Goal: Browse casually

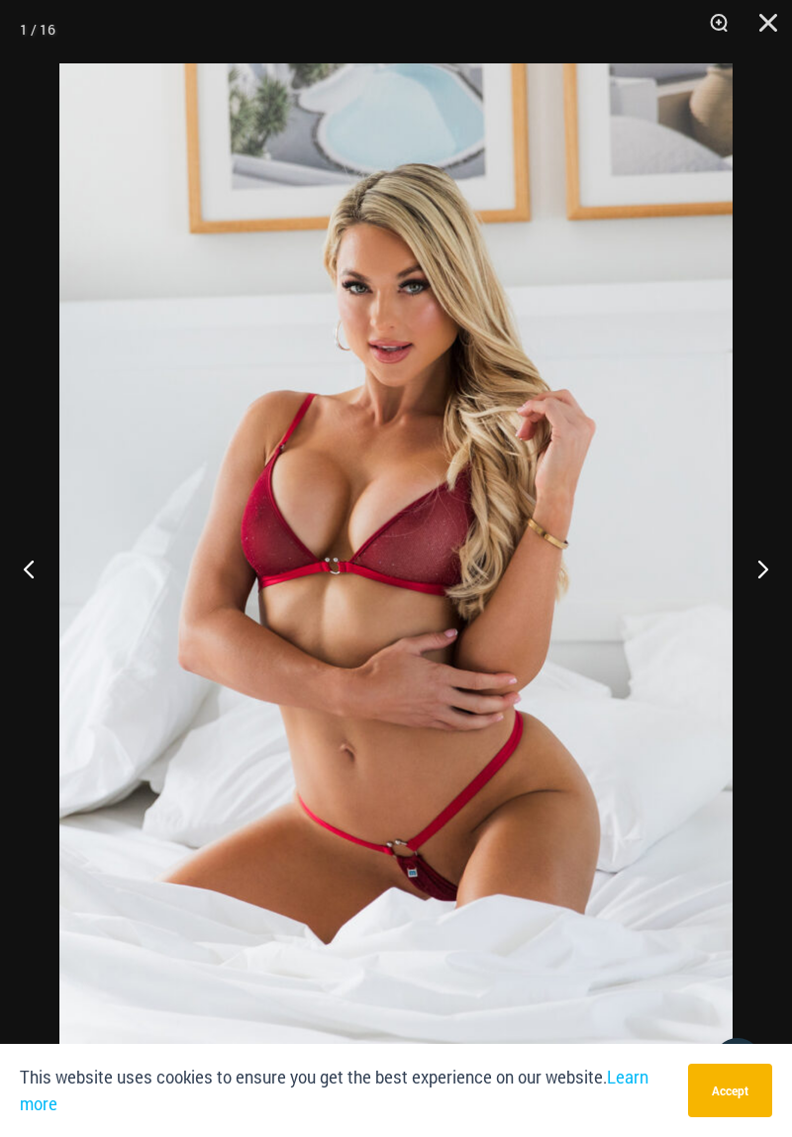
click at [774, 573] on button "Next" at bounding box center [755, 568] width 74 height 99
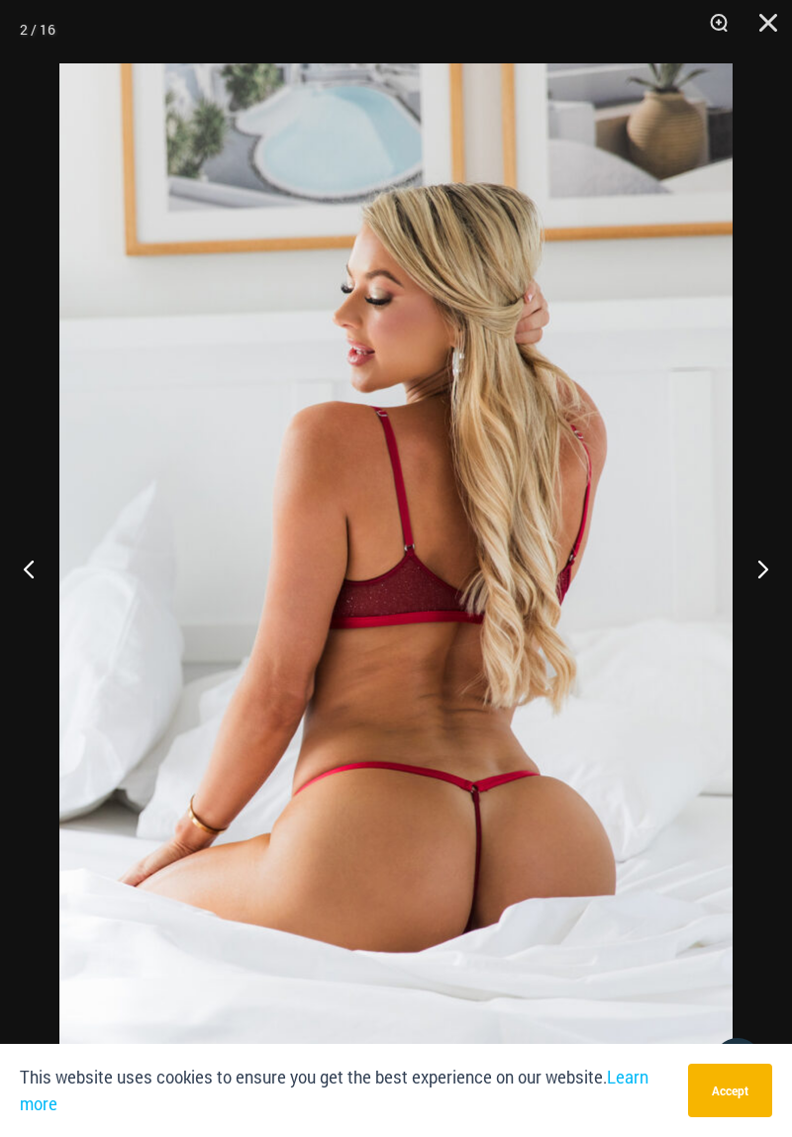
click at [760, 580] on button "Next" at bounding box center [755, 568] width 74 height 99
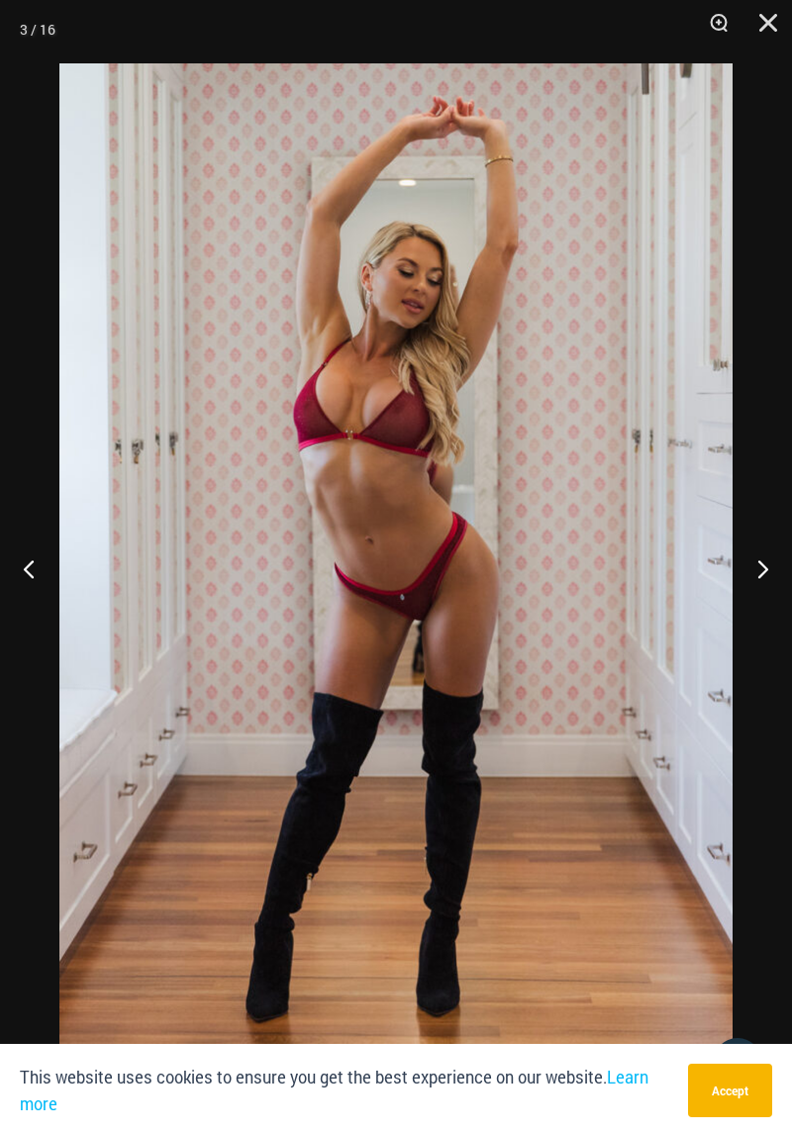
click at [757, 587] on button "Next" at bounding box center [755, 568] width 74 height 99
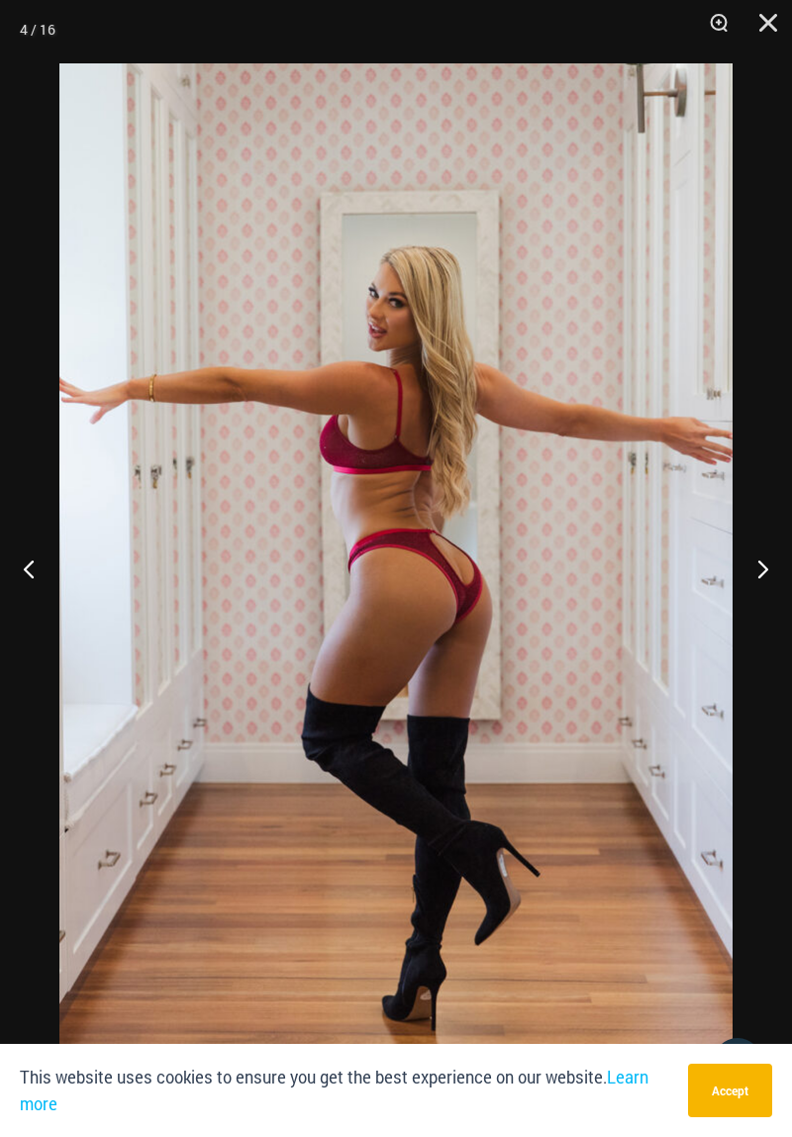
click at [762, 577] on button "Next" at bounding box center [755, 568] width 74 height 99
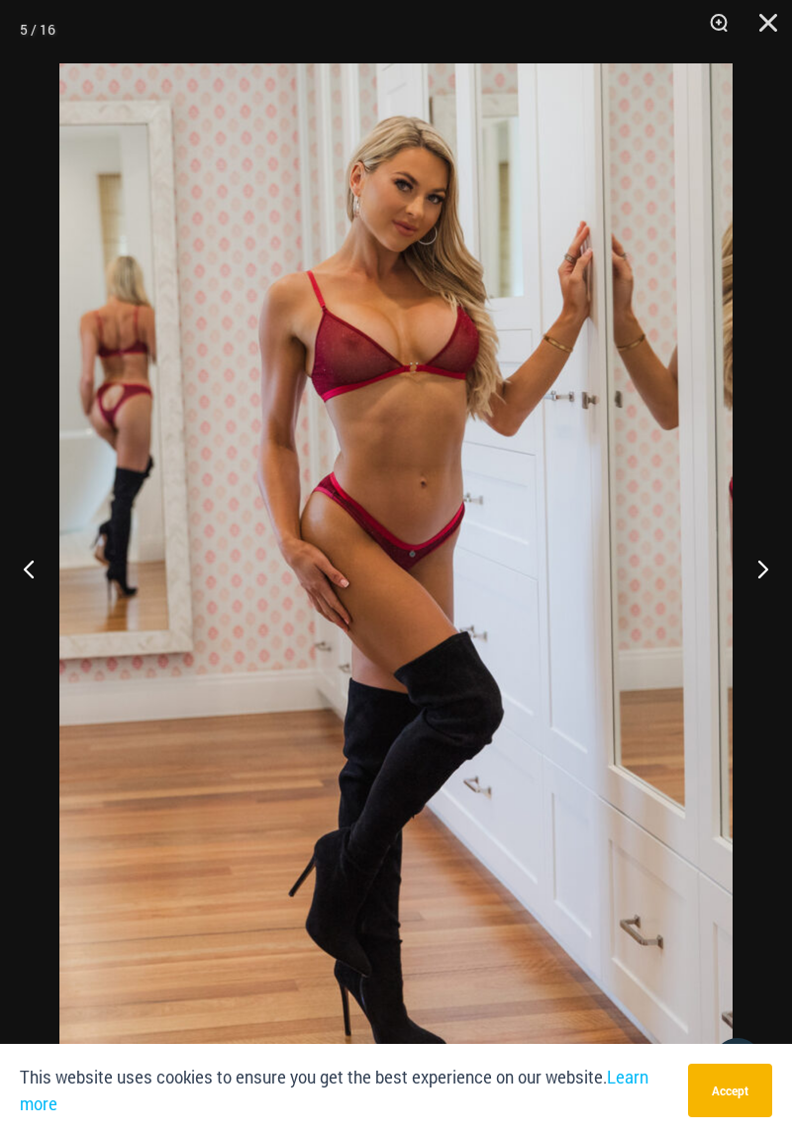
click at [762, 577] on button "Next" at bounding box center [755, 568] width 74 height 99
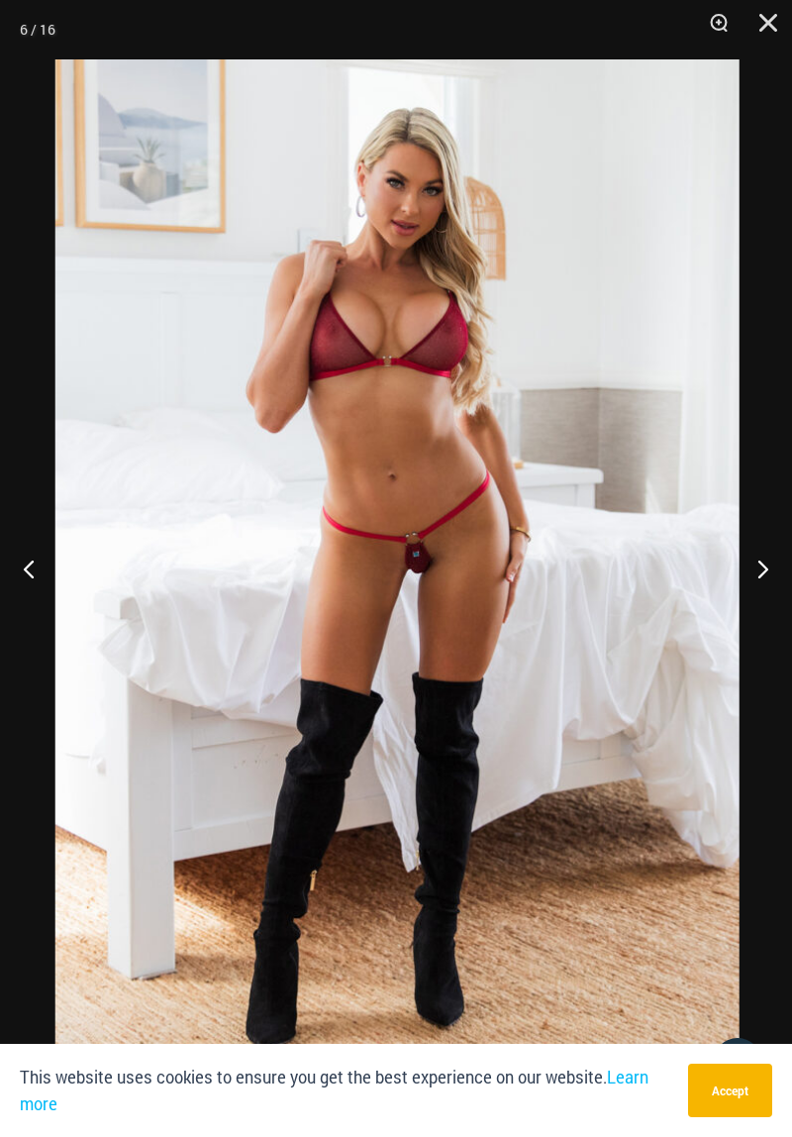
click at [765, 580] on button "Next" at bounding box center [755, 568] width 74 height 99
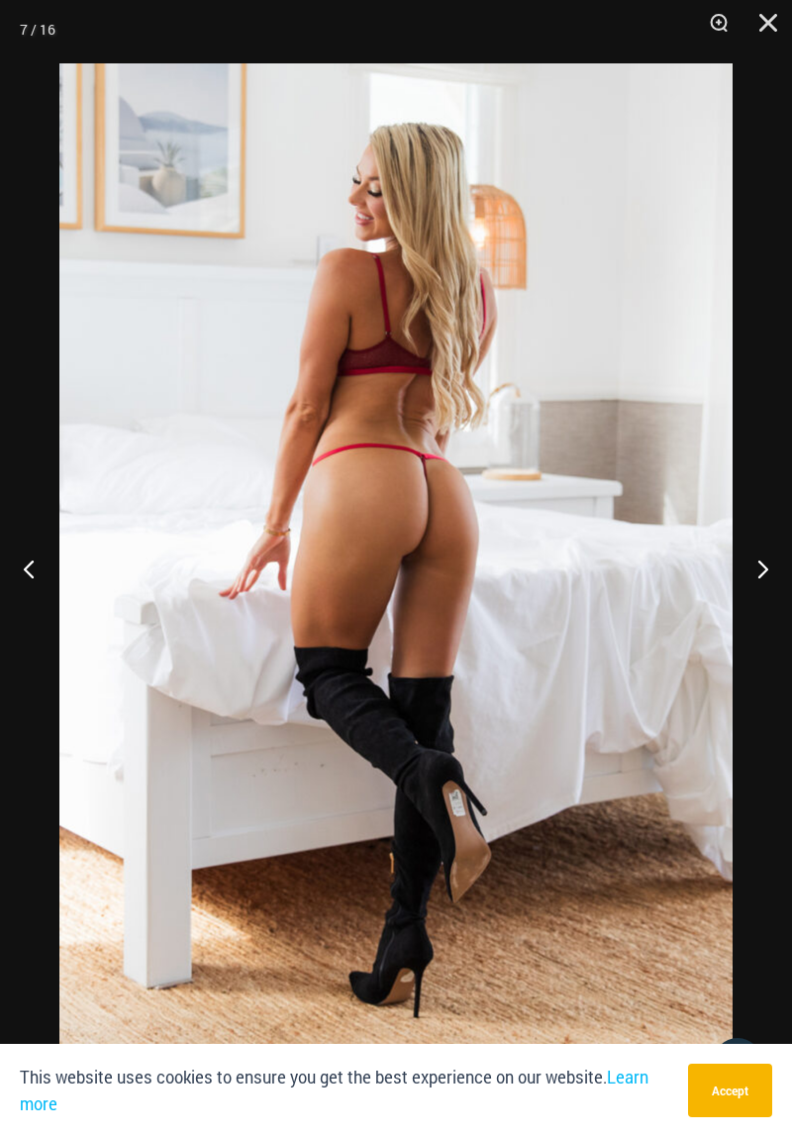
click at [773, 570] on button "Next" at bounding box center [755, 568] width 74 height 99
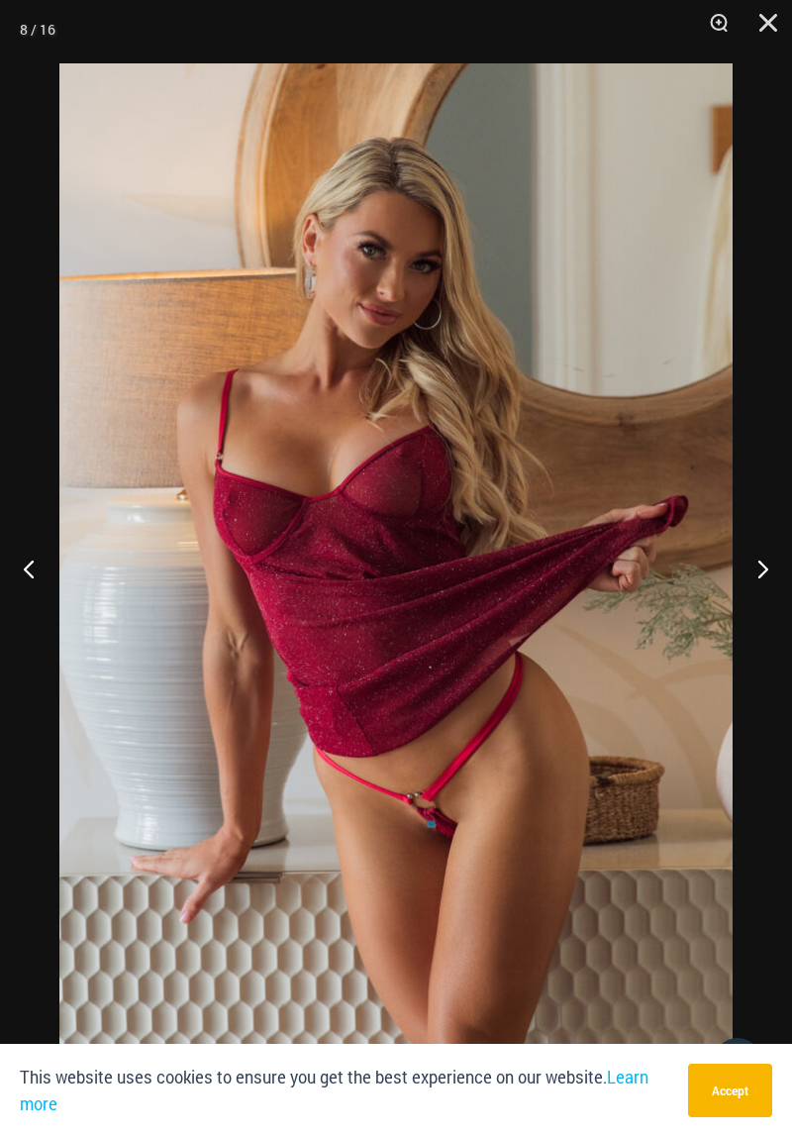
click at [772, 579] on button "Next" at bounding box center [755, 568] width 74 height 99
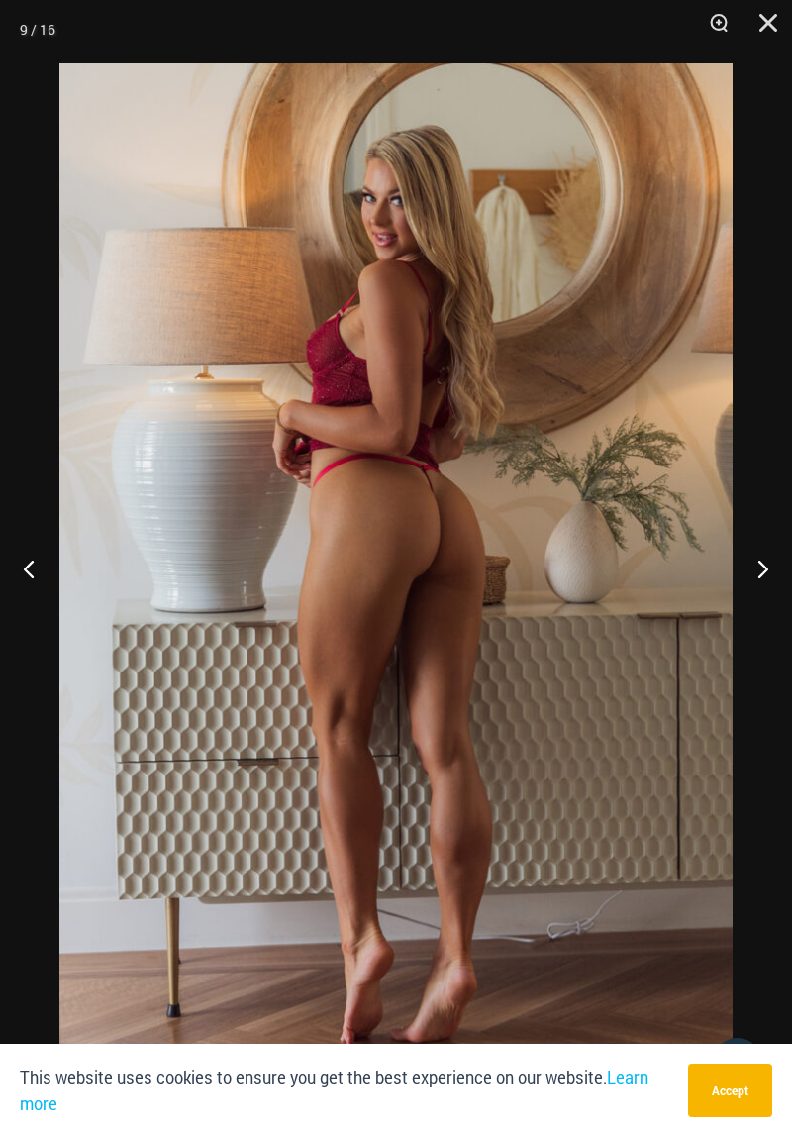
click at [772, 579] on button "Next" at bounding box center [755, 568] width 74 height 99
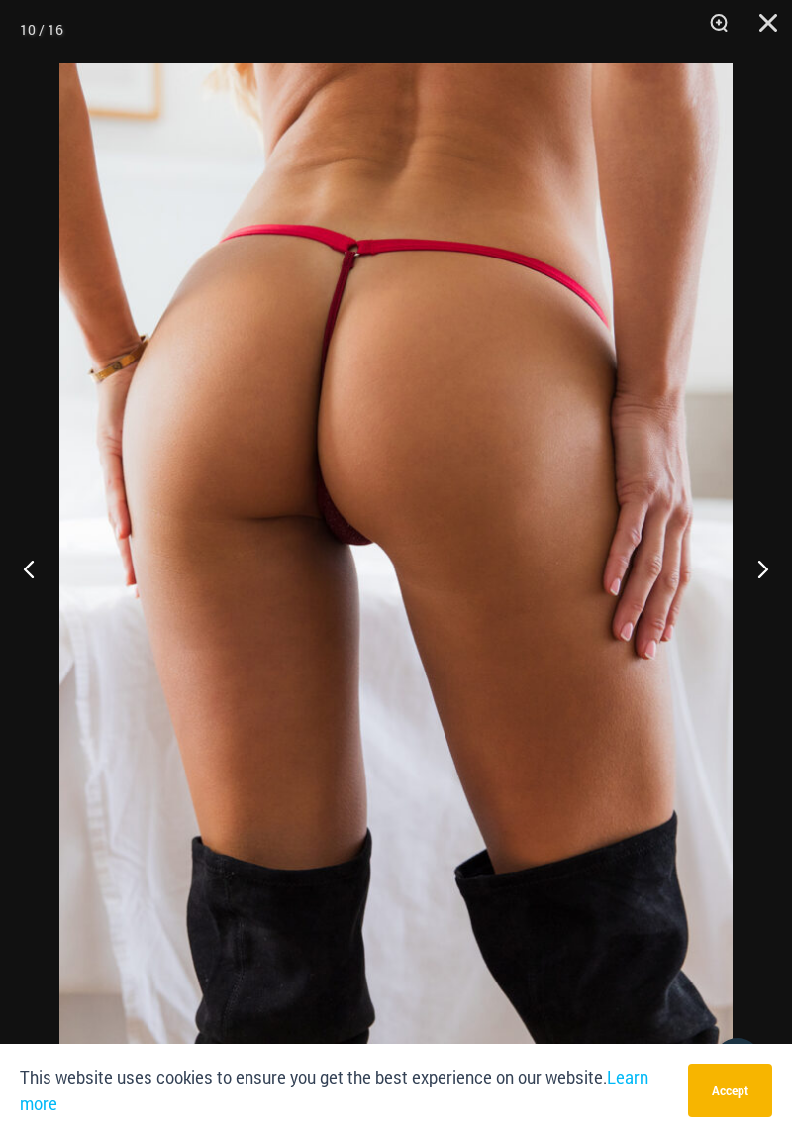
click at [773, 571] on button "Next" at bounding box center [755, 568] width 74 height 99
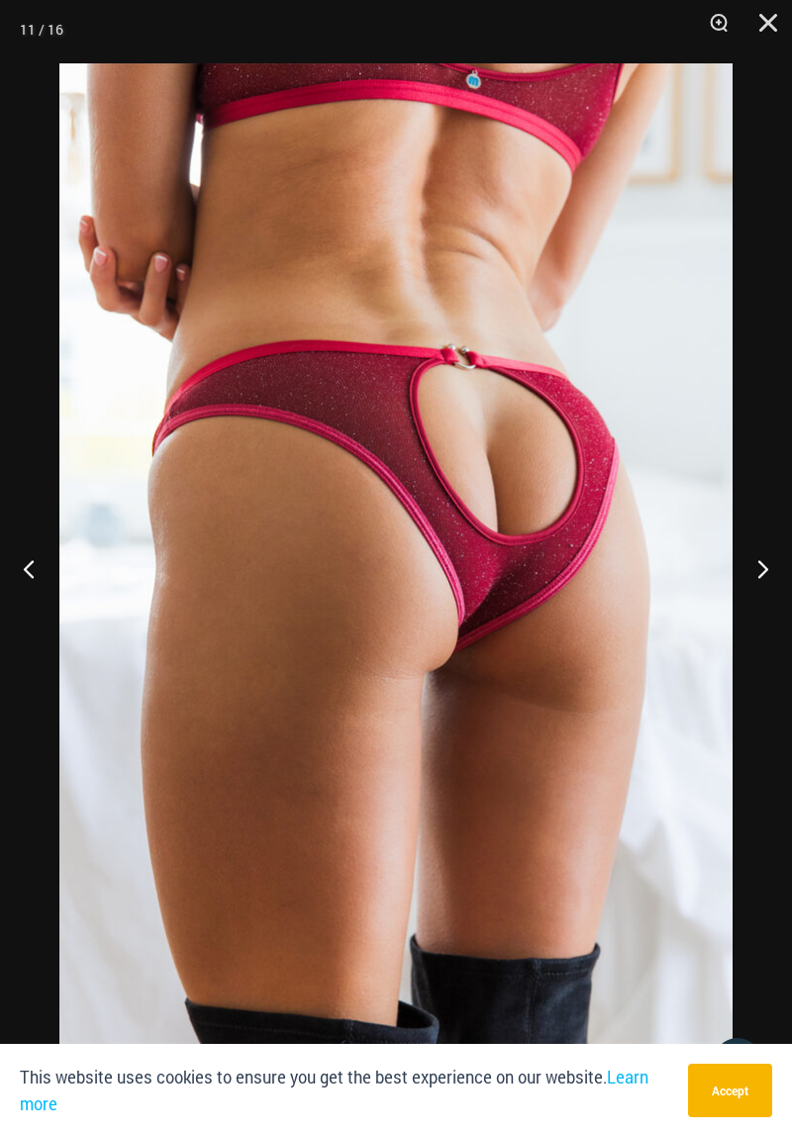
click at [772, 571] on button "Next" at bounding box center [755, 568] width 74 height 99
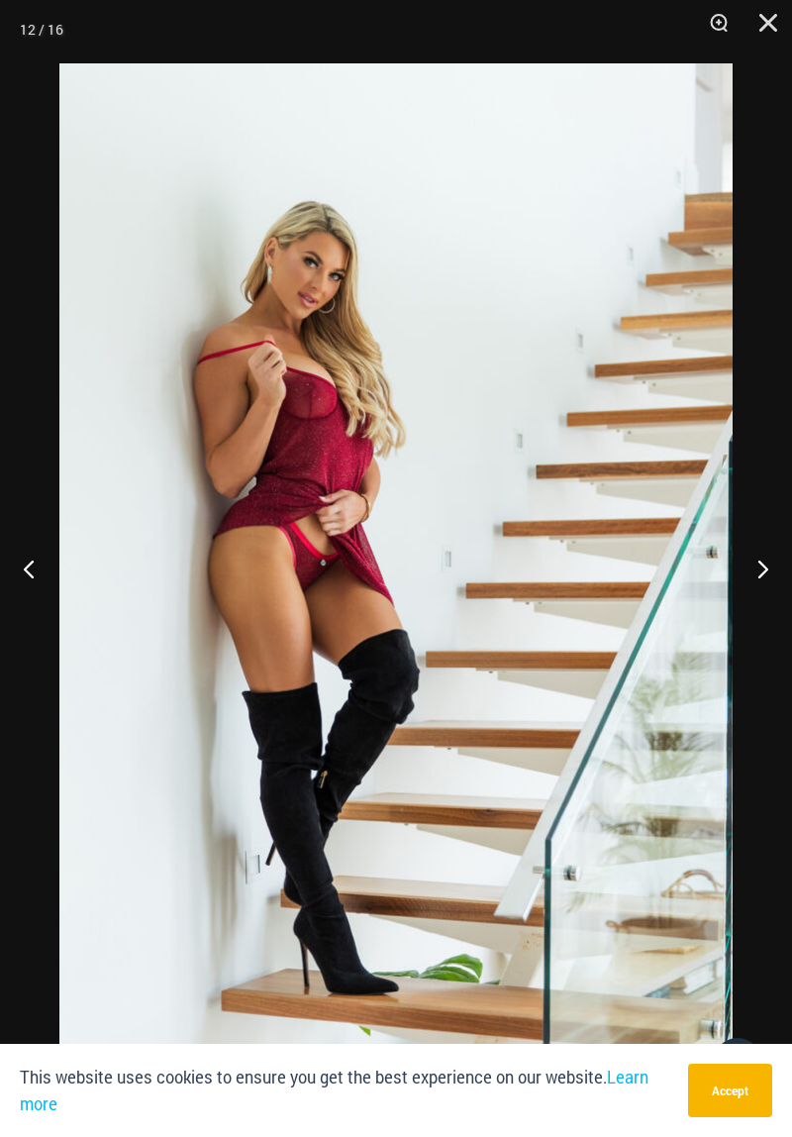
click at [766, 577] on button "Next" at bounding box center [755, 568] width 74 height 99
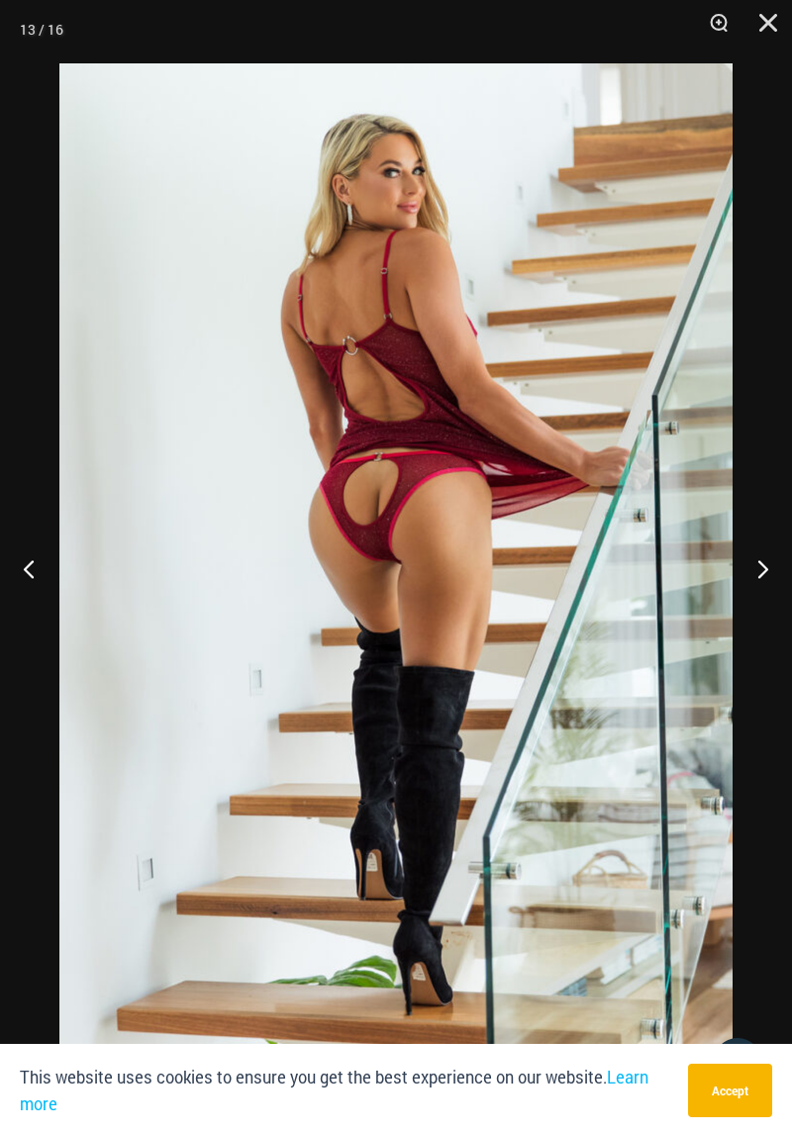
click at [764, 585] on button "Next" at bounding box center [755, 568] width 74 height 99
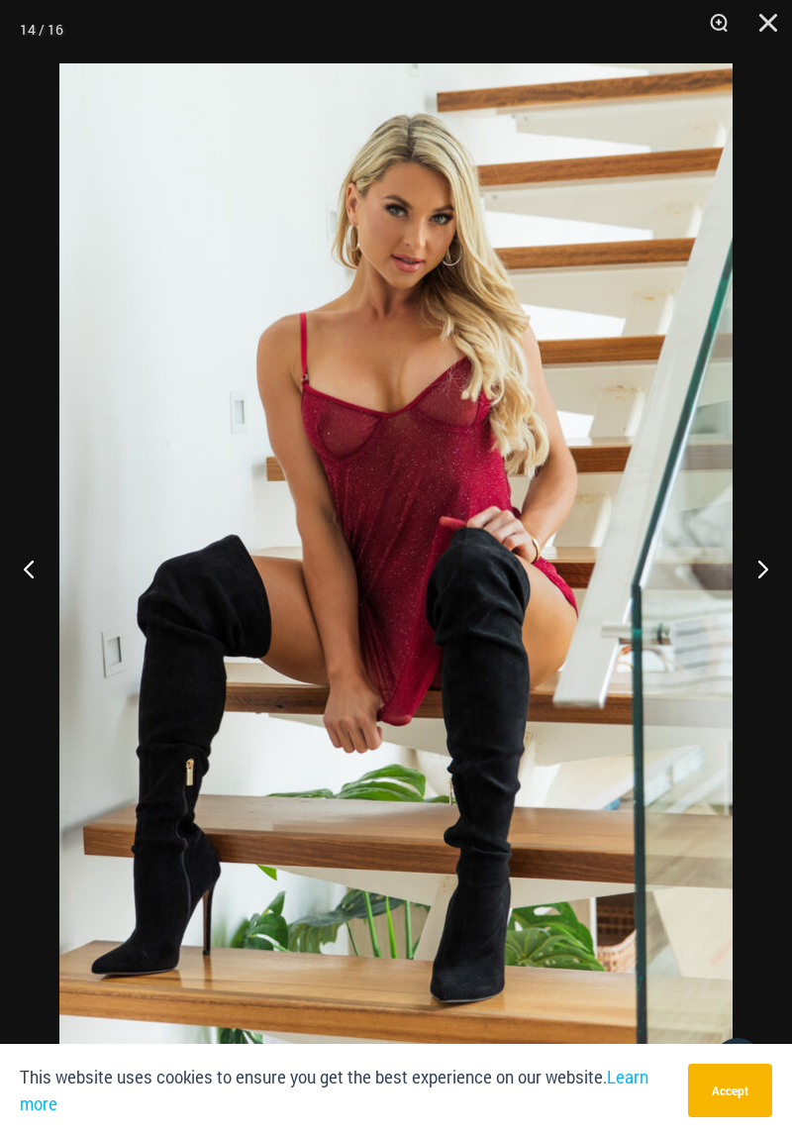
click at [773, 587] on button "Next" at bounding box center [755, 568] width 74 height 99
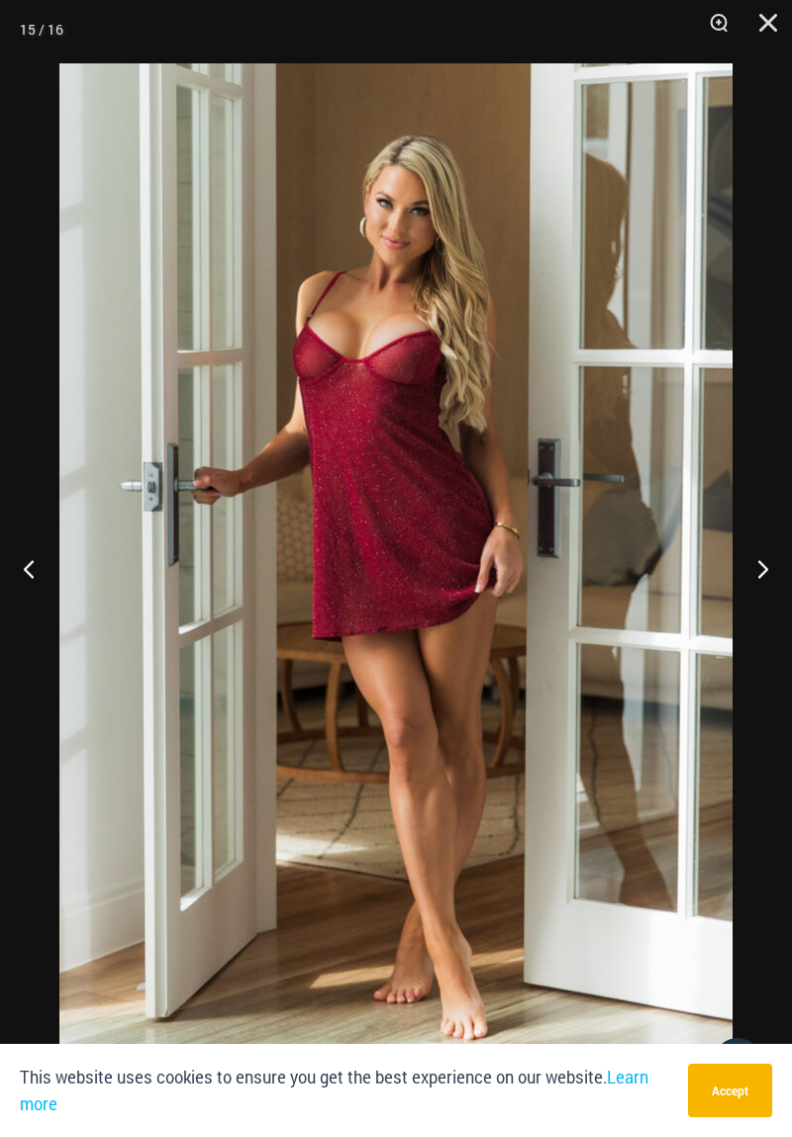
click at [760, 570] on button "Next" at bounding box center [755, 568] width 74 height 99
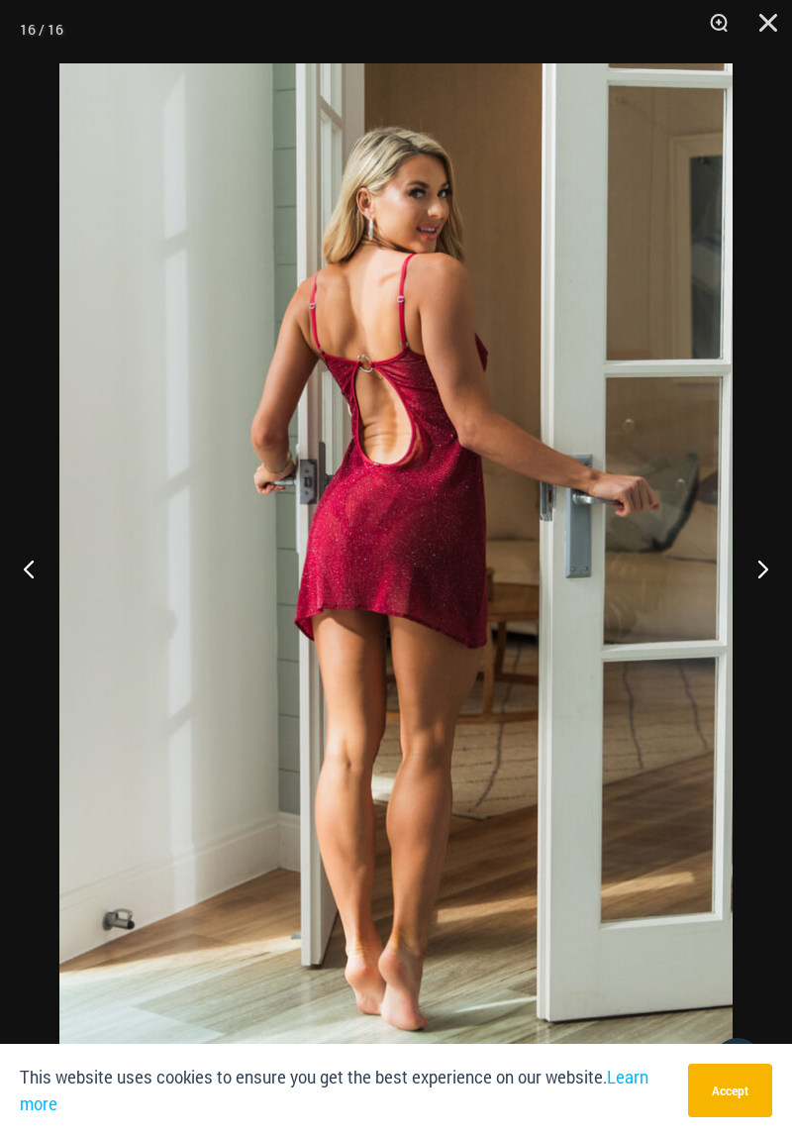
click at [766, 577] on button "Next" at bounding box center [755, 568] width 74 height 99
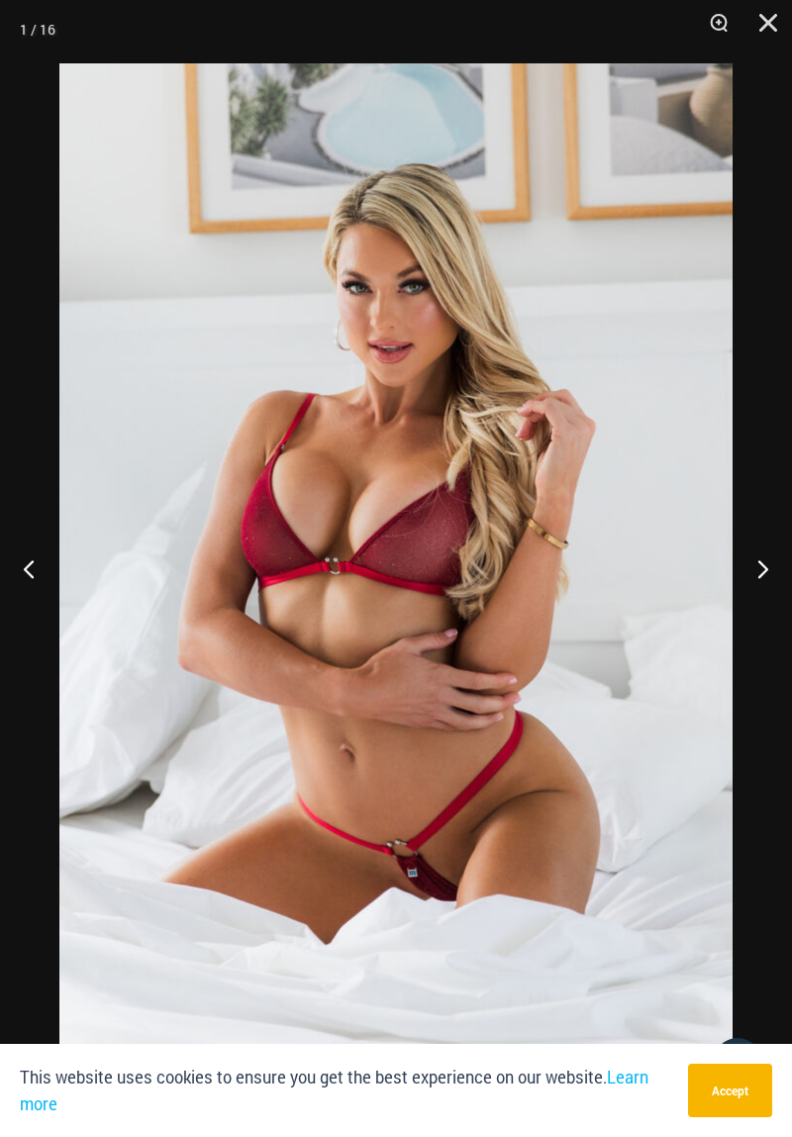
click at [772, 15] on button "Close" at bounding box center [762, 29] width 50 height 59
